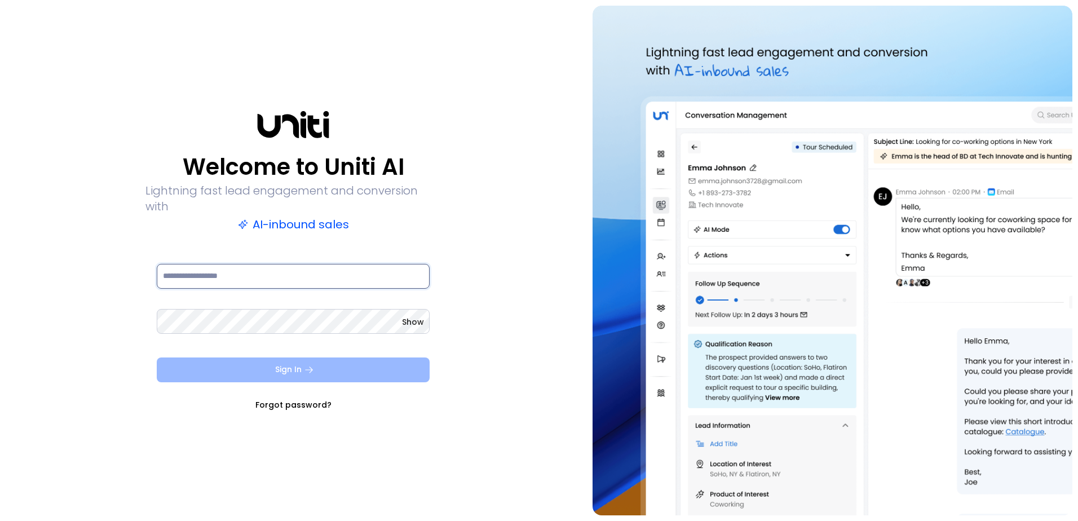
type input "**********"
click at [293, 362] on button "Sign In" at bounding box center [293, 369] width 273 height 25
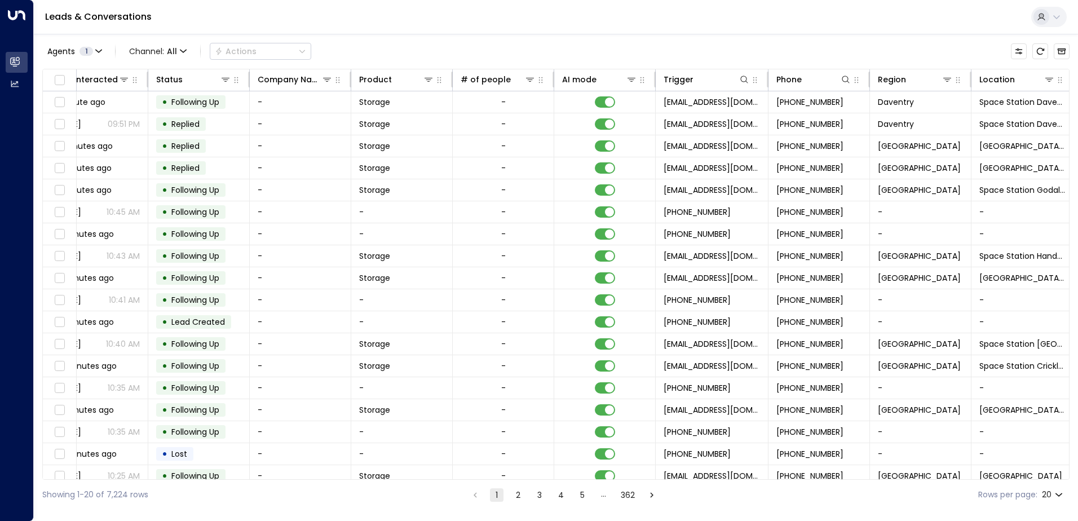
scroll to position [0, 253]
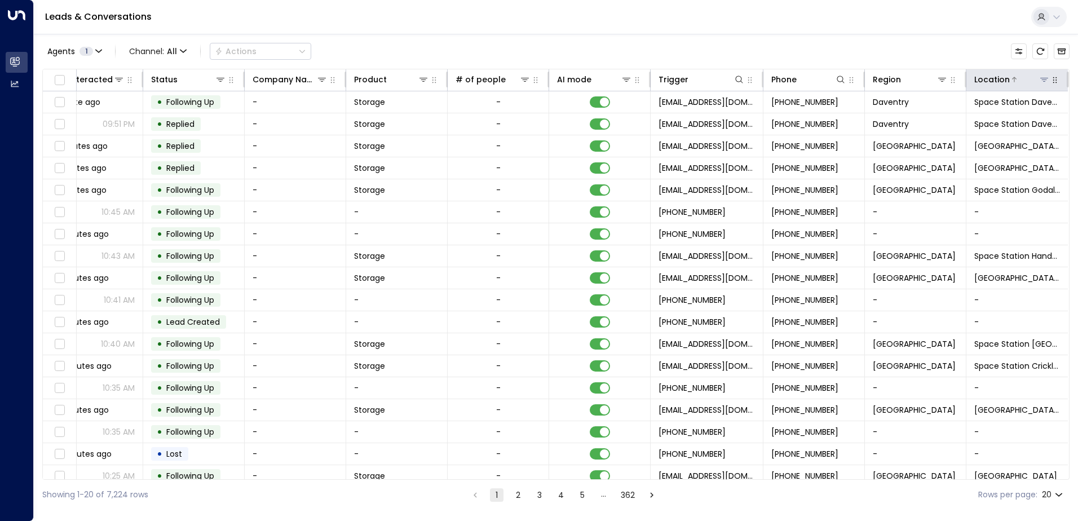
click at [1043, 77] on icon at bounding box center [1044, 79] width 9 height 9
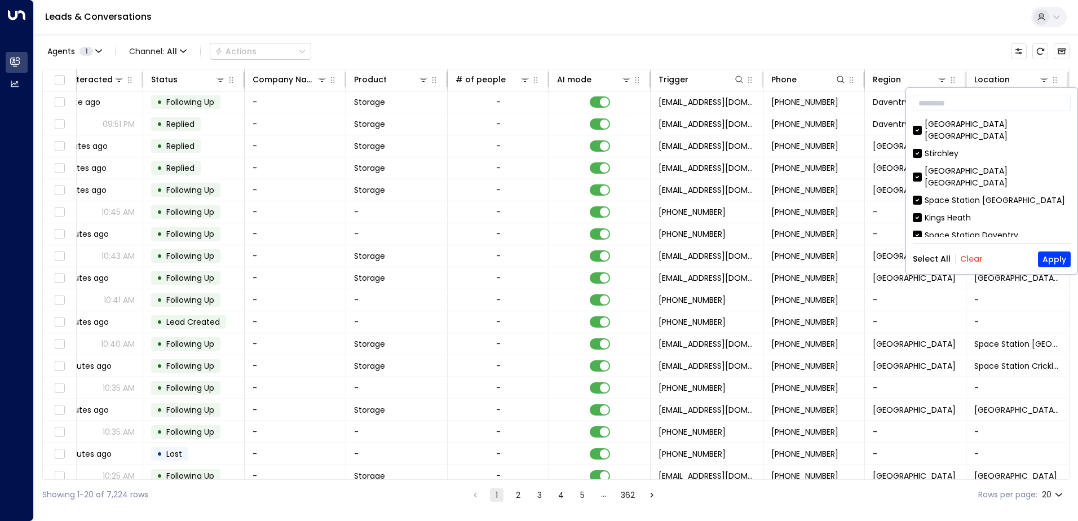
click at [970, 259] on button "Clear" at bounding box center [971, 258] width 23 height 9
click at [1055, 259] on button "Apply" at bounding box center [1054, 259] width 33 height 16
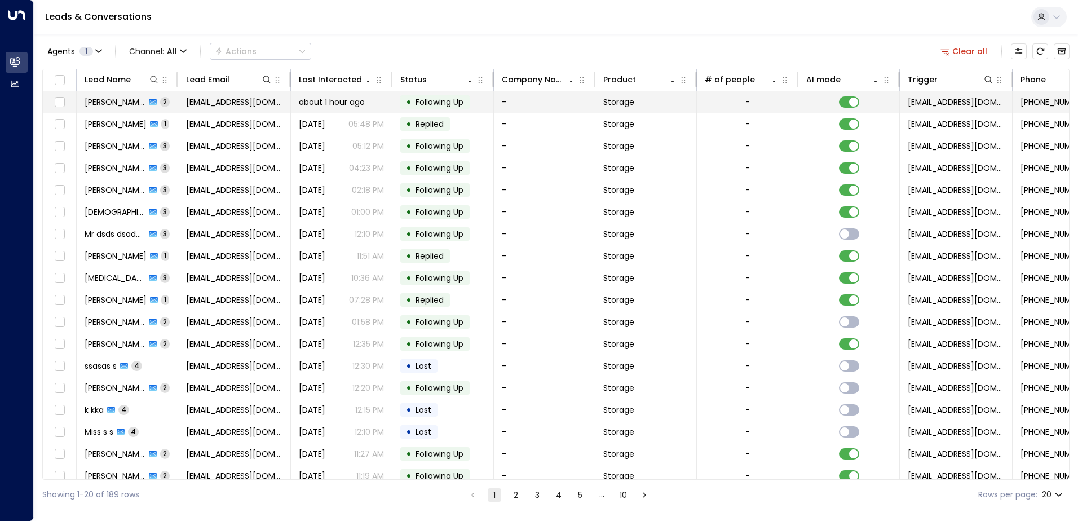
click at [130, 101] on span "[PERSON_NAME]" at bounding box center [115, 101] width 61 height 11
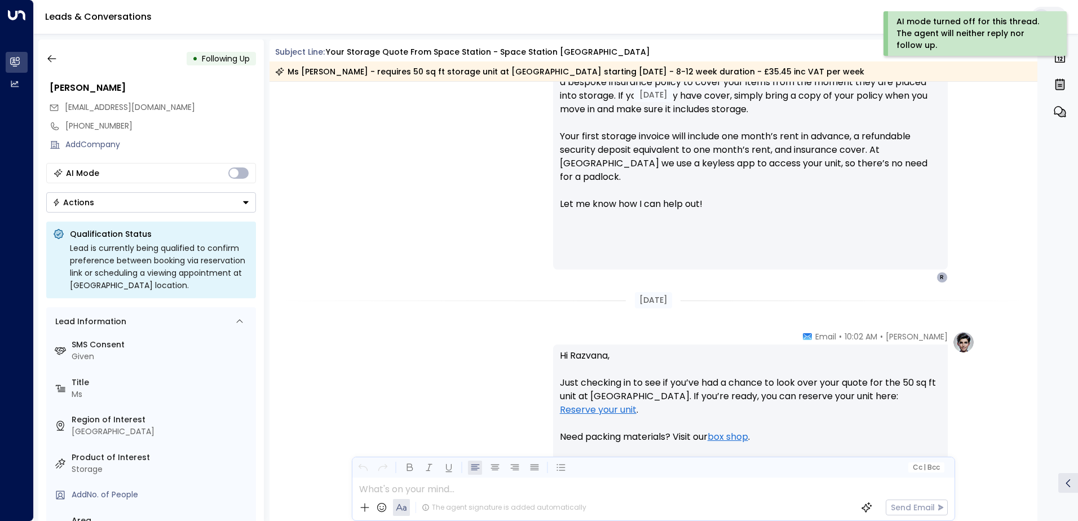
scroll to position [608, 0]
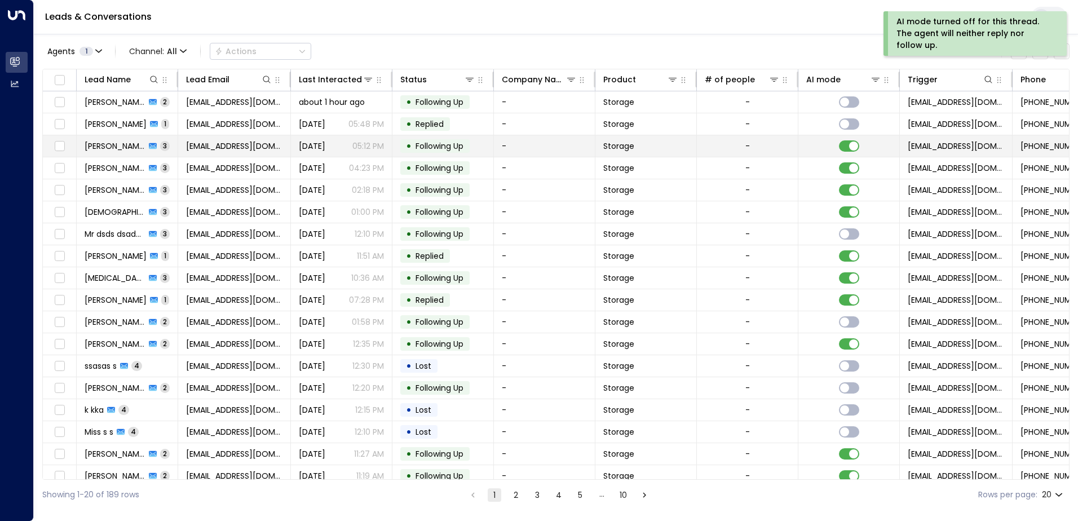
click at [100, 147] on span "[PERSON_NAME]" at bounding box center [115, 145] width 61 height 11
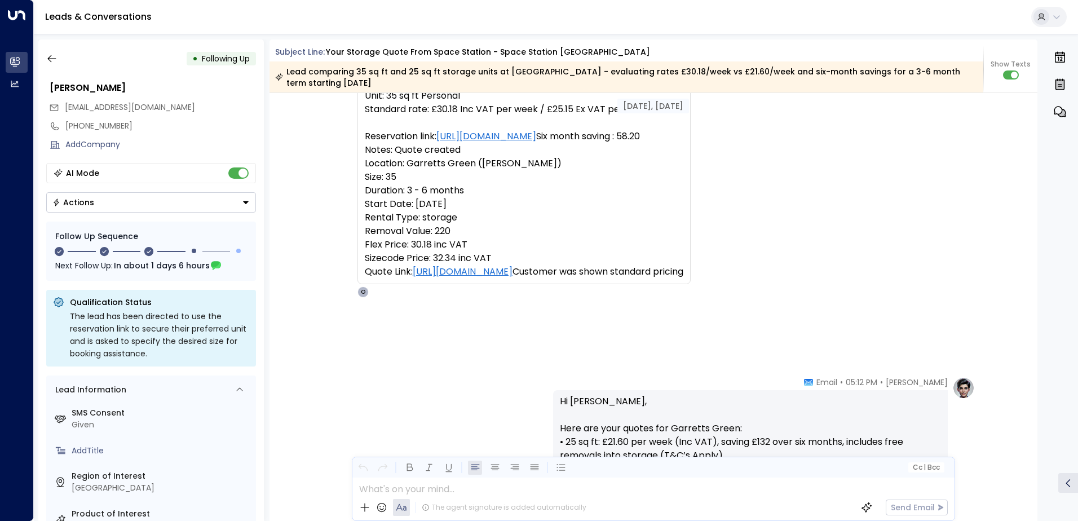
scroll to position [112, 0]
